Goal: Navigation & Orientation: Find specific page/section

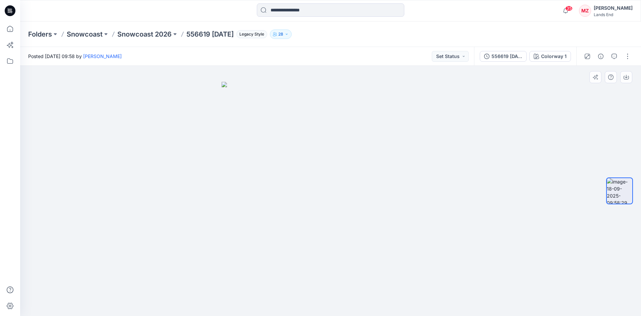
drag, startPoint x: 317, startPoint y: 179, endPoint x: 258, endPoint y: 177, distance: 59.7
click at [256, 177] on img at bounding box center [331, 199] width 218 height 234
drag, startPoint x: 355, startPoint y: 245, endPoint x: 296, endPoint y: 238, distance: 59.4
click at [296, 238] on img at bounding box center [331, 199] width 218 height 234
click at [343, 29] on div "Folders Snowcoast Snowcoast 2026 556619 [DATE] Legacy Style 28" at bounding box center [330, 33] width 621 height 25
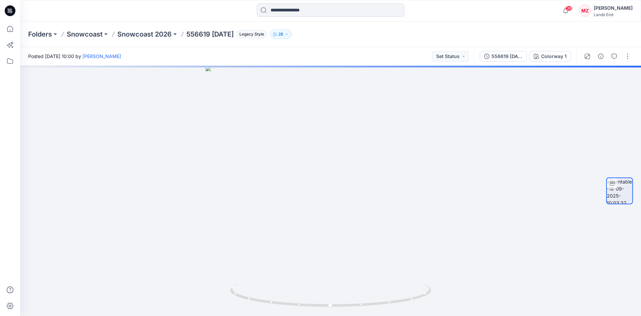
click at [471, 46] on div "Folders Snowcoast Snowcoast 2026 556619 [DATE] Legacy Style 28" at bounding box center [330, 33] width 621 height 25
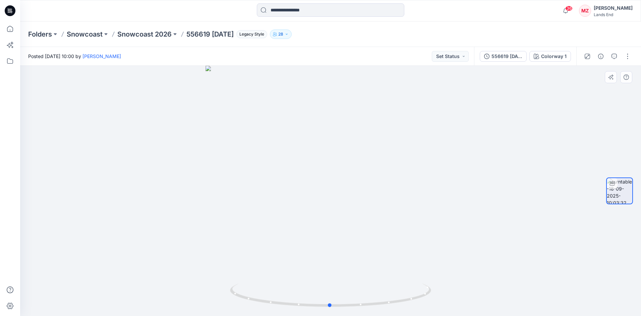
drag, startPoint x: 329, startPoint y: 215, endPoint x: 270, endPoint y: 204, distance: 59.7
click at [267, 203] on div at bounding box center [330, 191] width 621 height 250
drag, startPoint x: 324, startPoint y: 213, endPoint x: 359, endPoint y: 206, distance: 36.3
click at [357, 208] on div at bounding box center [330, 191] width 621 height 250
drag, startPoint x: 311, startPoint y: 208, endPoint x: 340, endPoint y: 205, distance: 29.6
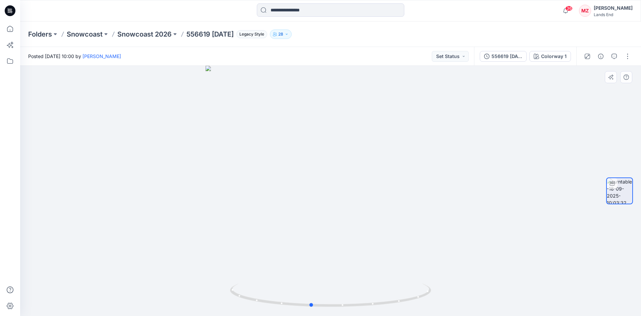
click at [340, 205] on div at bounding box center [330, 191] width 621 height 250
click at [150, 32] on p "Snowcoast 2026" at bounding box center [144, 34] width 54 height 9
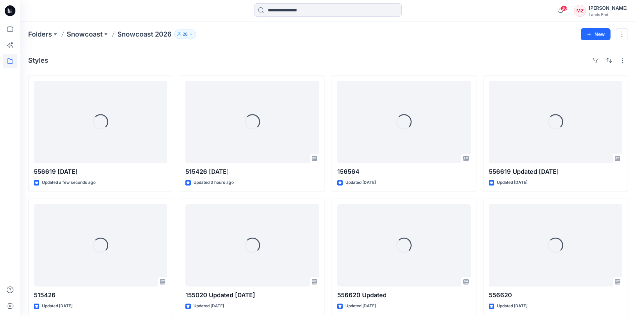
click at [197, 65] on div "Styles" at bounding box center [328, 60] width 600 height 11
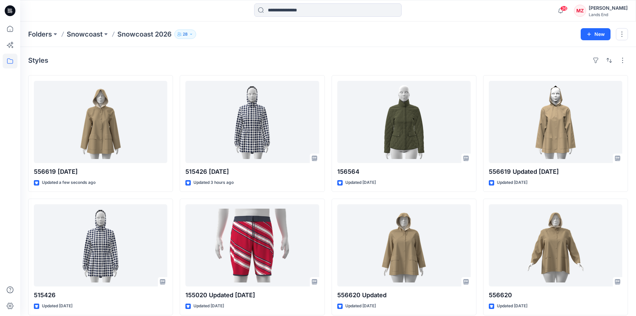
click at [250, 65] on div "Styles" at bounding box center [328, 60] width 600 height 11
click at [362, 37] on div "Folders Snowcoast Snowcoast 2026 28" at bounding box center [302, 34] width 548 height 9
